Goal: Information Seeking & Learning: Learn about a topic

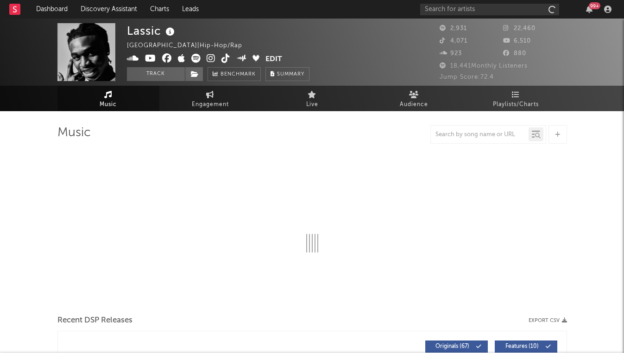
select select "6m"
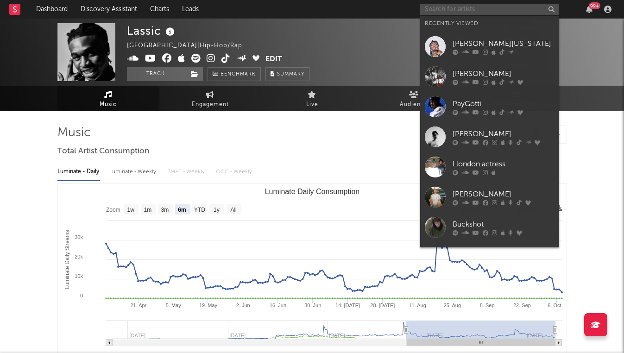
click at [446, 7] on input "text" at bounding box center [489, 10] width 139 height 12
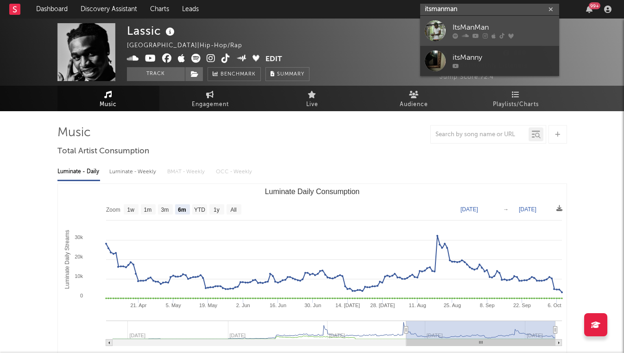
type input "itsmanman"
click at [445, 24] on div at bounding box center [435, 30] width 21 height 21
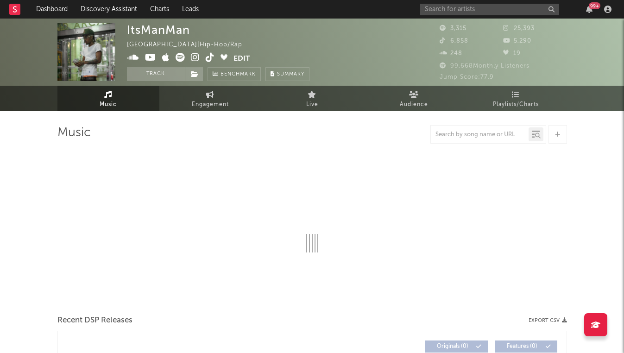
select select "6m"
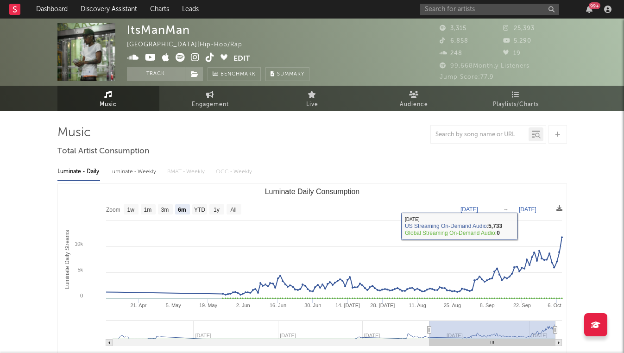
click at [124, 170] on div "Luminate - Weekly" at bounding box center [133, 172] width 49 height 16
select select "6m"
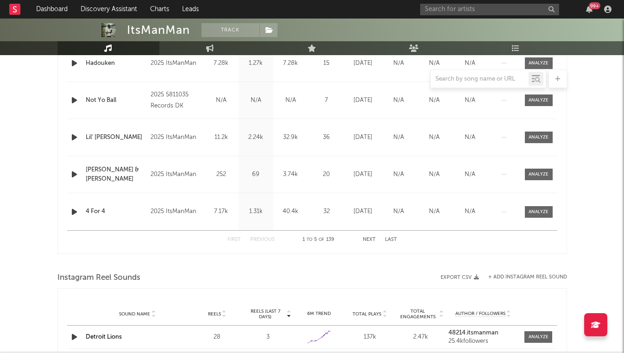
scroll to position [440, 0]
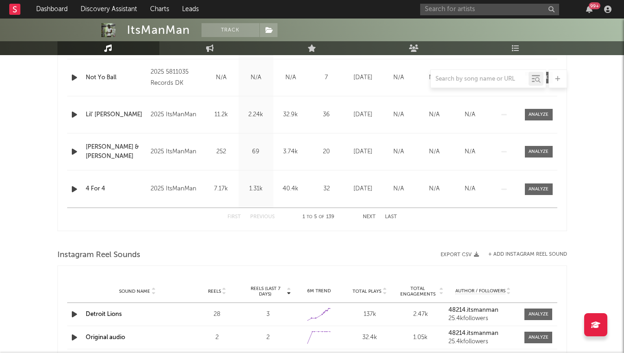
click at [370, 215] on button "Next" at bounding box center [369, 216] width 13 height 5
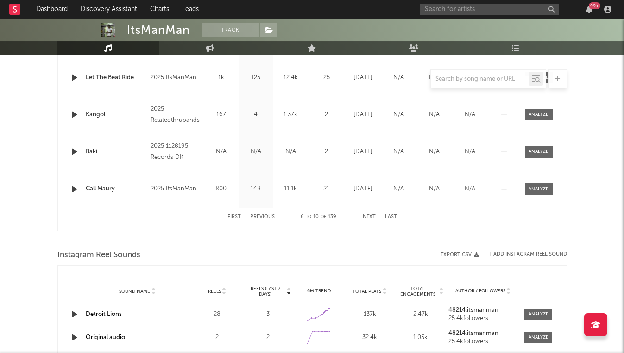
click at [370, 215] on button "Next" at bounding box center [369, 216] width 13 height 5
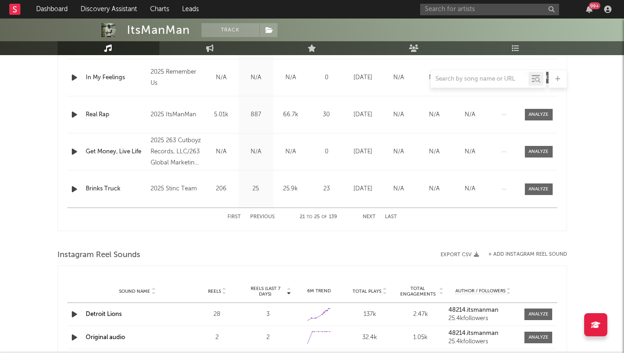
click at [370, 215] on button "Next" at bounding box center [369, 216] width 13 height 5
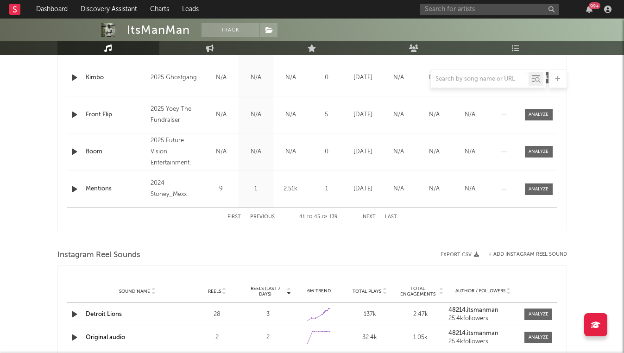
click at [370, 215] on button "Next" at bounding box center [369, 216] width 13 height 5
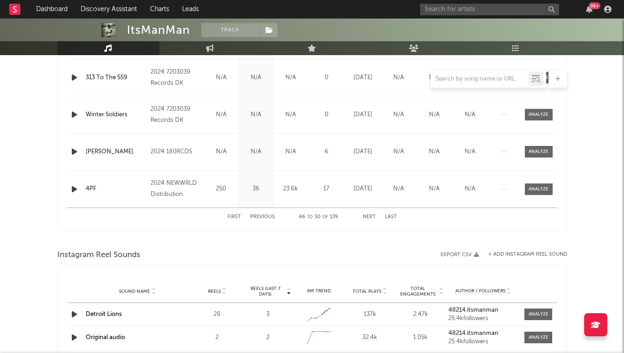
click at [370, 215] on button "Next" at bounding box center [369, 216] width 13 height 5
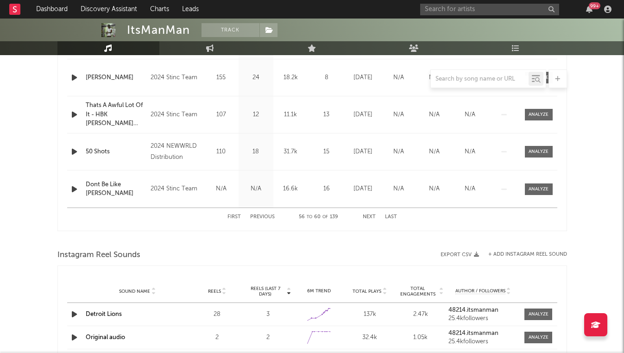
click at [370, 215] on button "Next" at bounding box center [369, 216] width 13 height 5
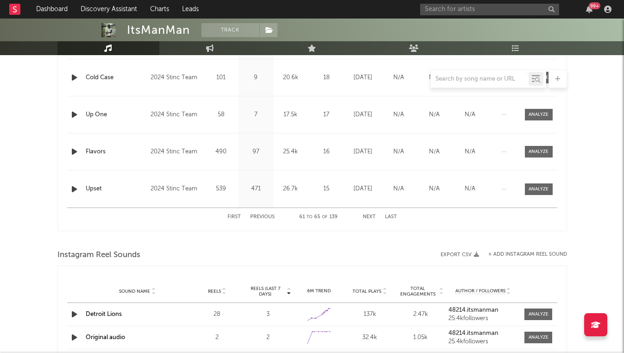
click at [370, 215] on button "Next" at bounding box center [369, 216] width 13 height 5
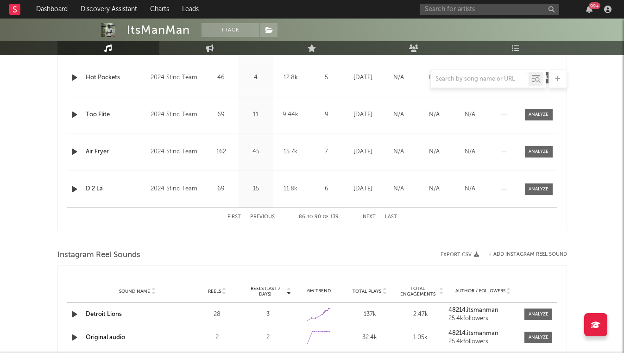
click at [370, 215] on button "Next" at bounding box center [369, 216] width 13 height 5
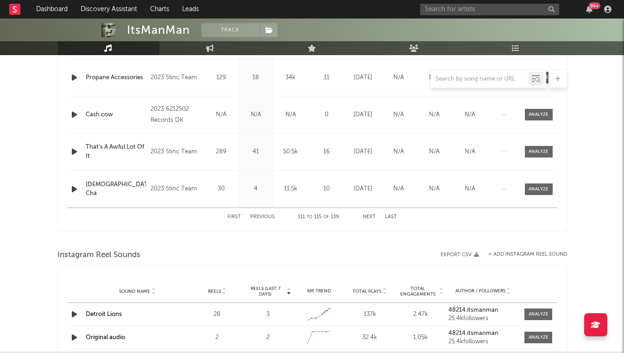
click at [370, 215] on button "Next" at bounding box center [369, 216] width 13 height 5
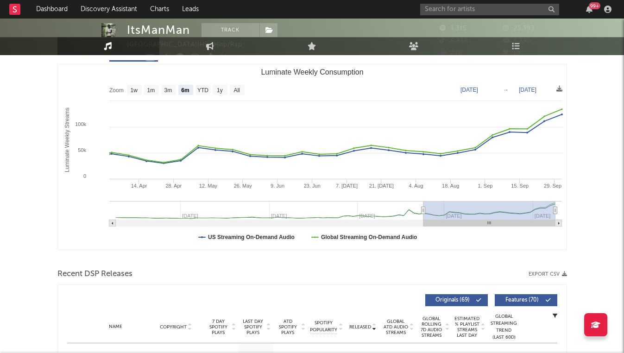
scroll to position [0, 0]
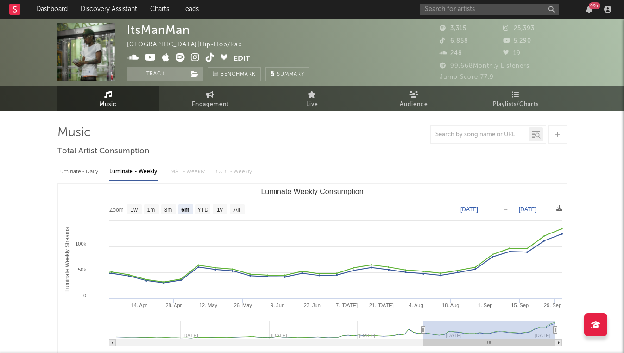
click at [197, 59] on icon at bounding box center [195, 57] width 9 height 9
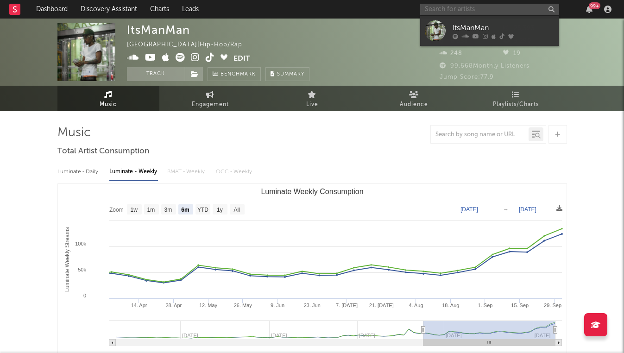
click at [435, 5] on input "text" at bounding box center [489, 10] width 139 height 12
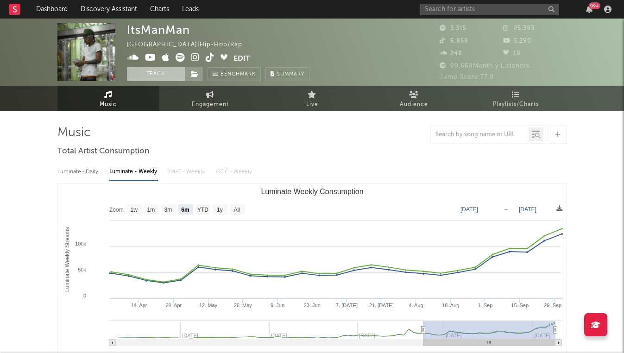
click at [158, 73] on button "Track" at bounding box center [156, 74] width 58 height 14
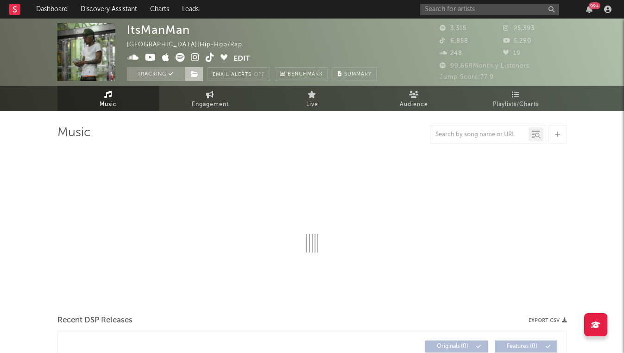
click at [188, 75] on span at bounding box center [194, 74] width 19 height 14
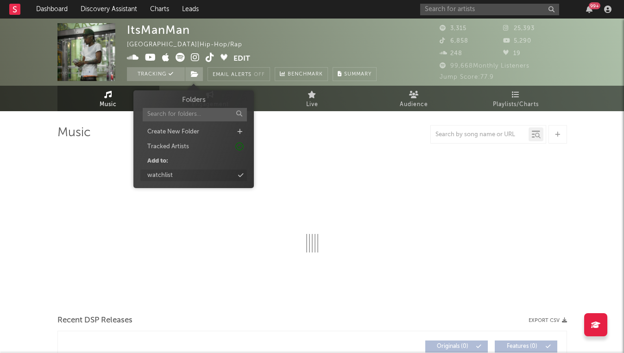
click at [177, 176] on div "watchlist" at bounding box center [193, 175] width 107 height 12
select select "6m"
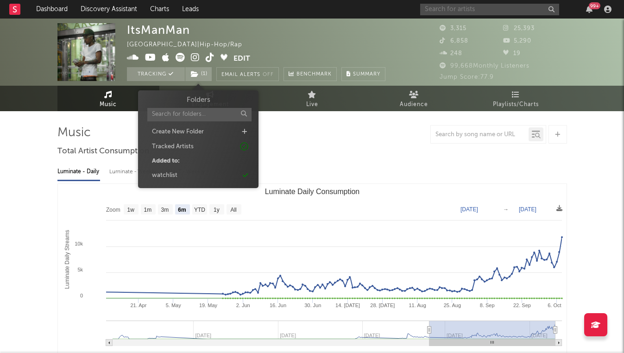
click at [448, 10] on input "text" at bounding box center [489, 10] width 139 height 12
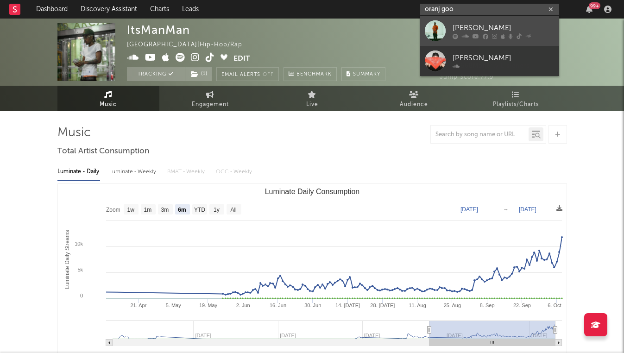
type input "oranj goo"
click at [449, 24] on link "[PERSON_NAME]" at bounding box center [489, 31] width 139 height 30
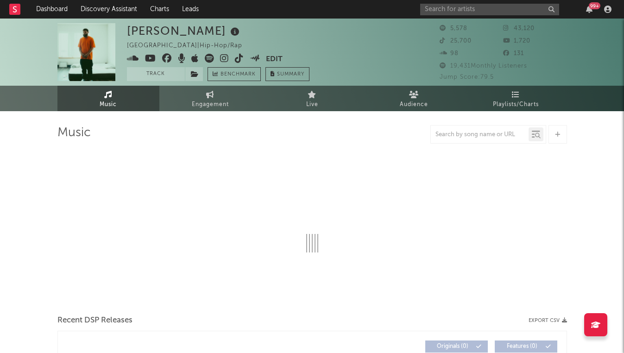
select select "6m"
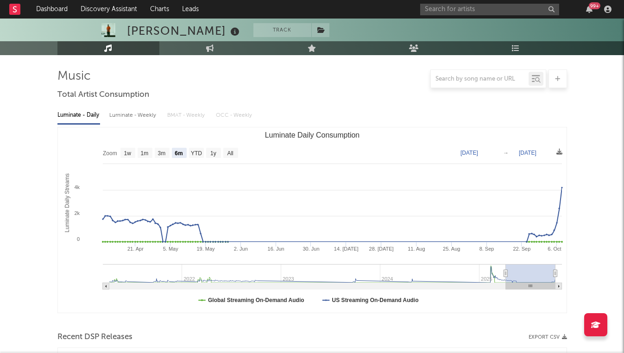
scroll to position [58, 0]
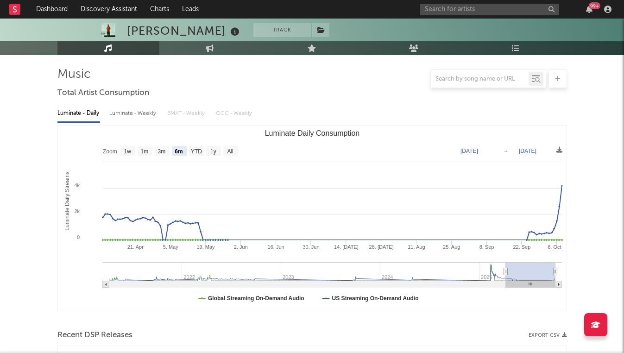
click at [119, 119] on div "Luminate - Weekly" at bounding box center [133, 114] width 49 height 16
select select "6m"
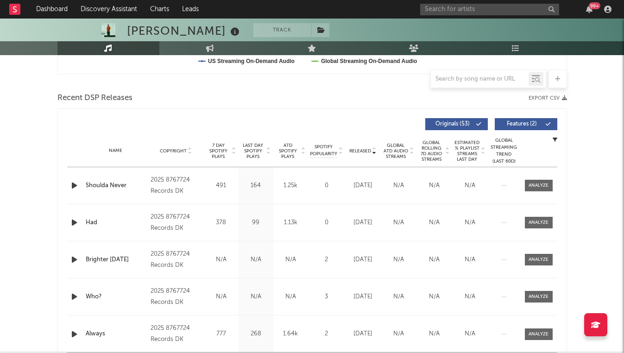
scroll to position [305, 0]
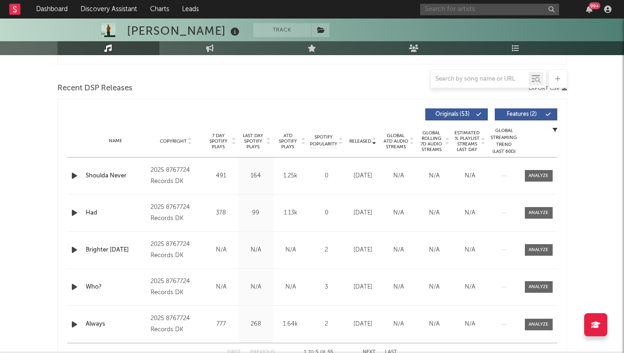
click at [517, 11] on input "text" at bounding box center [489, 10] width 139 height 12
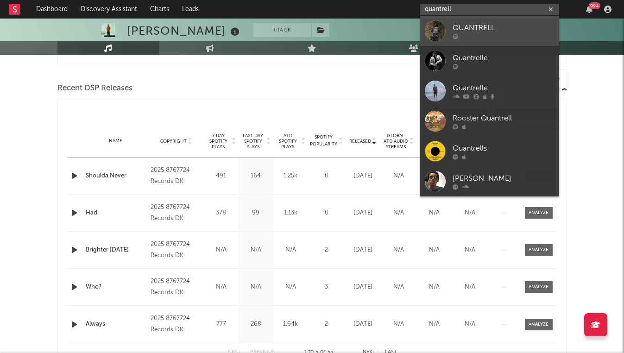
type input "quantrell"
click at [501, 39] on link "QUANTRELL" at bounding box center [489, 31] width 139 height 30
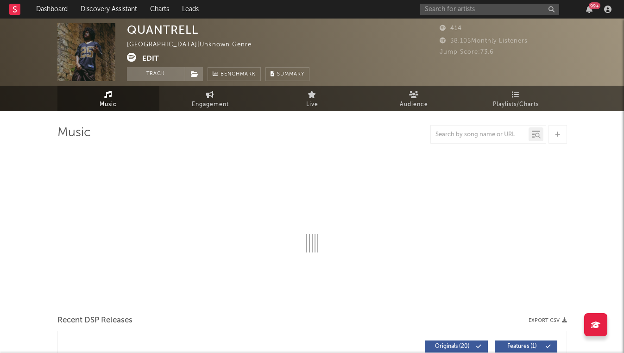
select select "1w"
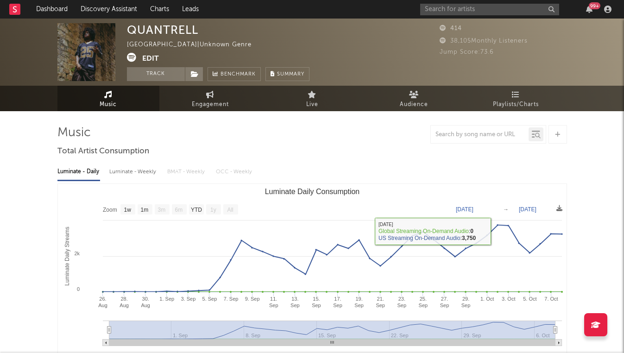
click at [125, 173] on div "Luminate - Weekly" at bounding box center [133, 172] width 49 height 16
select select "1w"
